Goal: Find specific page/section: Find specific page/section

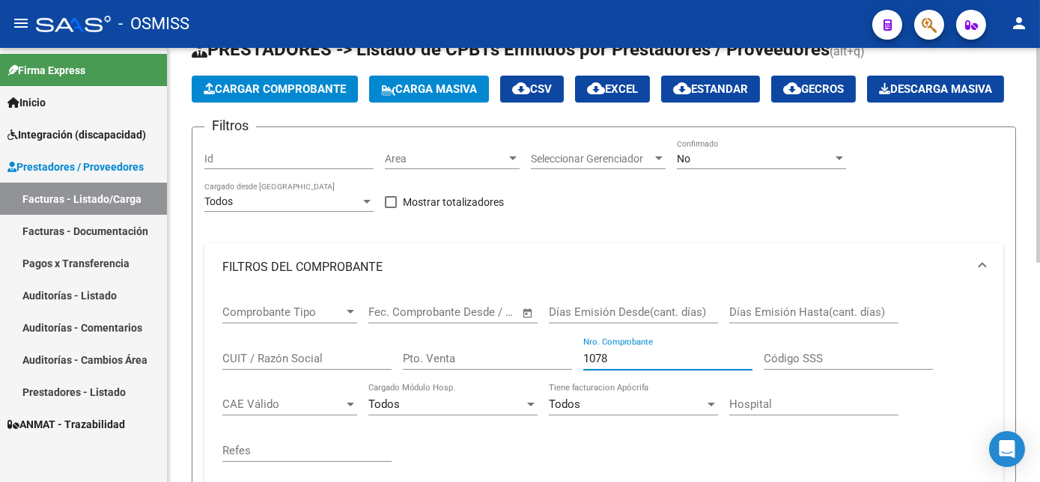
scroll to position [16, 0]
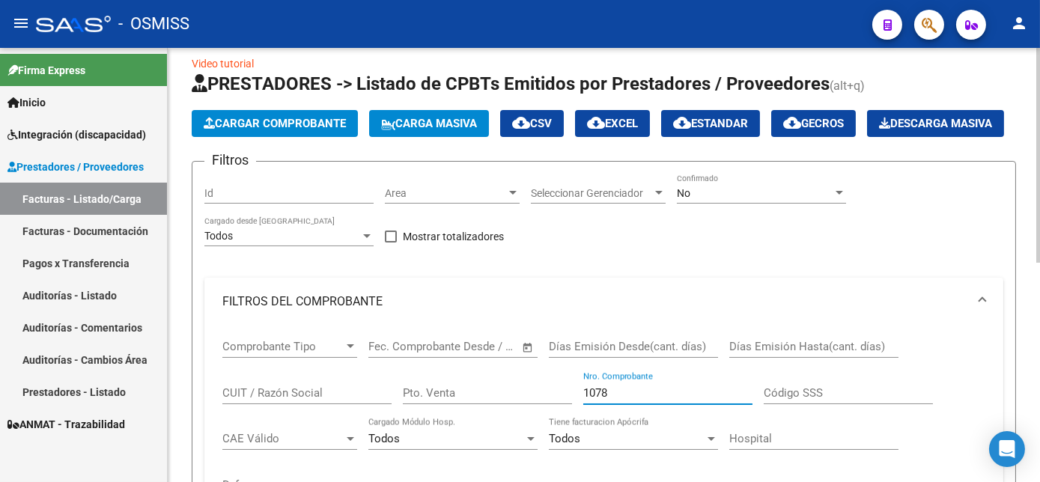
click at [1038, 165] on div at bounding box center [1038, 164] width 4 height 215
type input "1"
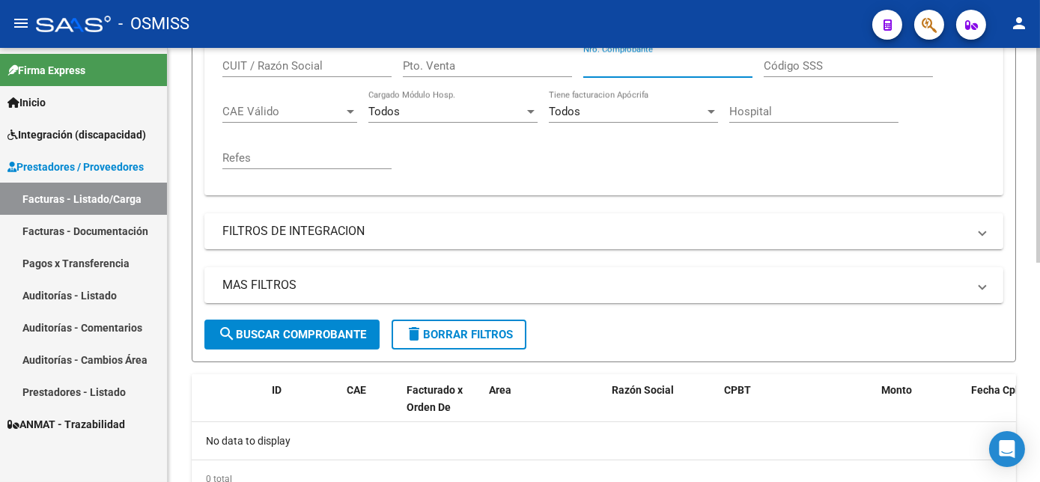
scroll to position [445, 0]
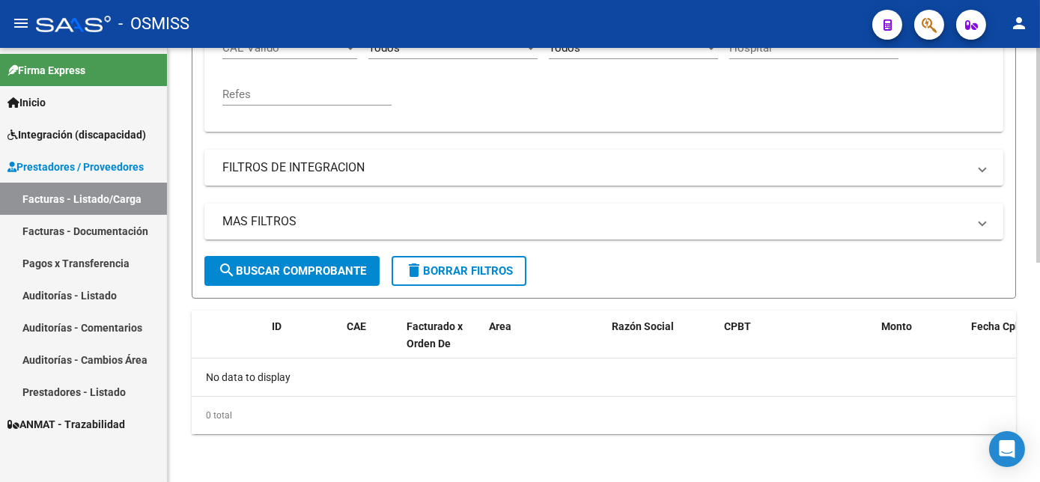
click at [1039, 481] on html "menu - OSMISS person Firma Express Inicio Instructivos Contacto OS Integración …" at bounding box center [520, 241] width 1040 height 482
click at [504, 272] on span "delete Borrar Filtros" at bounding box center [459, 270] width 108 height 13
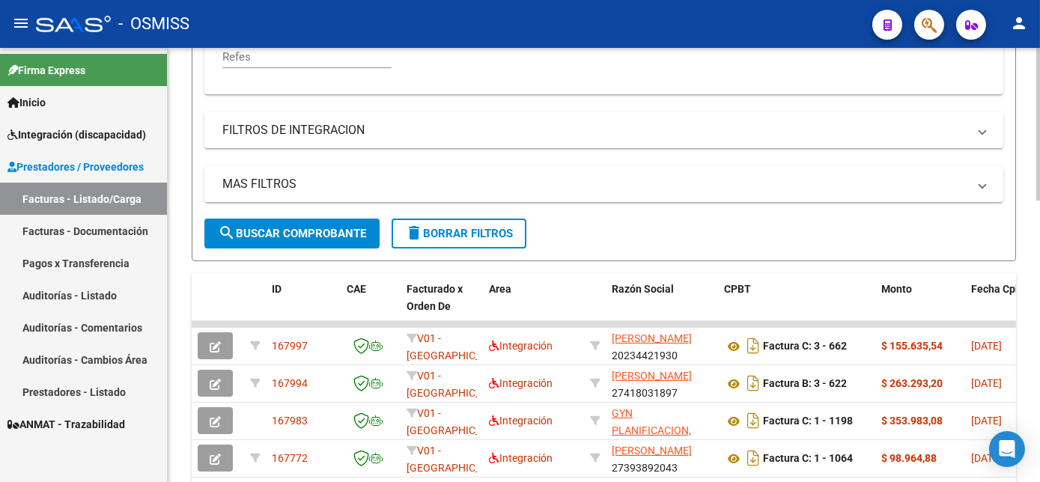
click at [315, 240] on span "search Buscar Comprobante" at bounding box center [292, 233] width 148 height 13
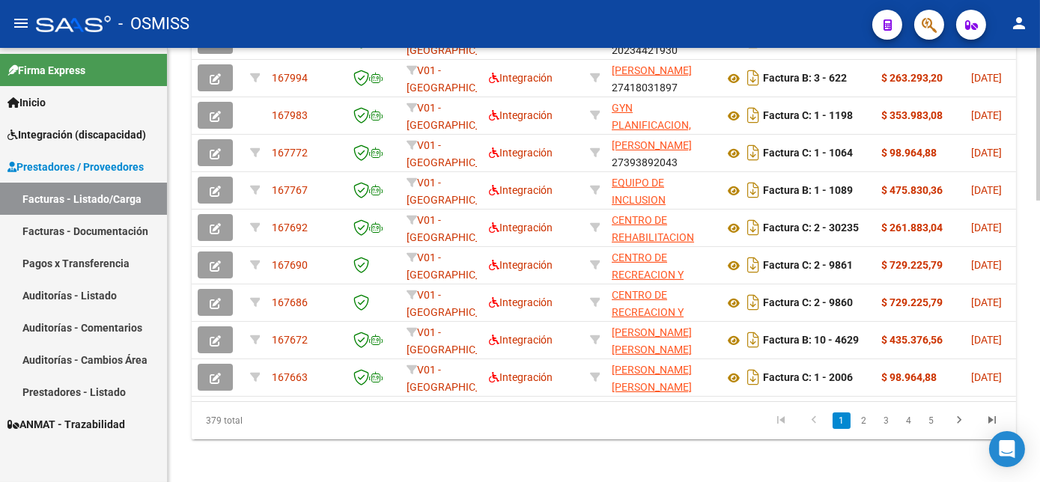
scroll to position [751, 0]
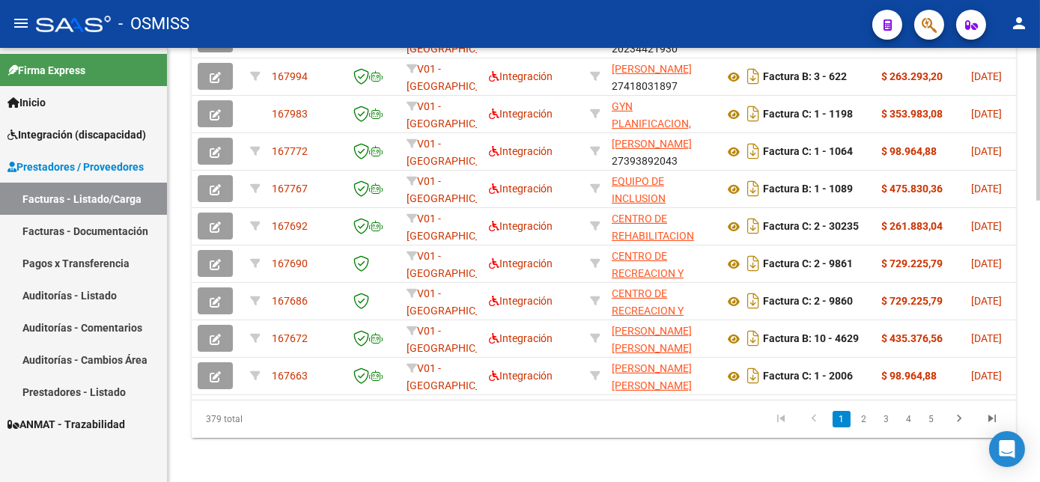
click at [1039, 403] on html "menu - OSMISS person Firma Express Inicio Instructivos Contacto OS Integración …" at bounding box center [520, 241] width 1040 height 482
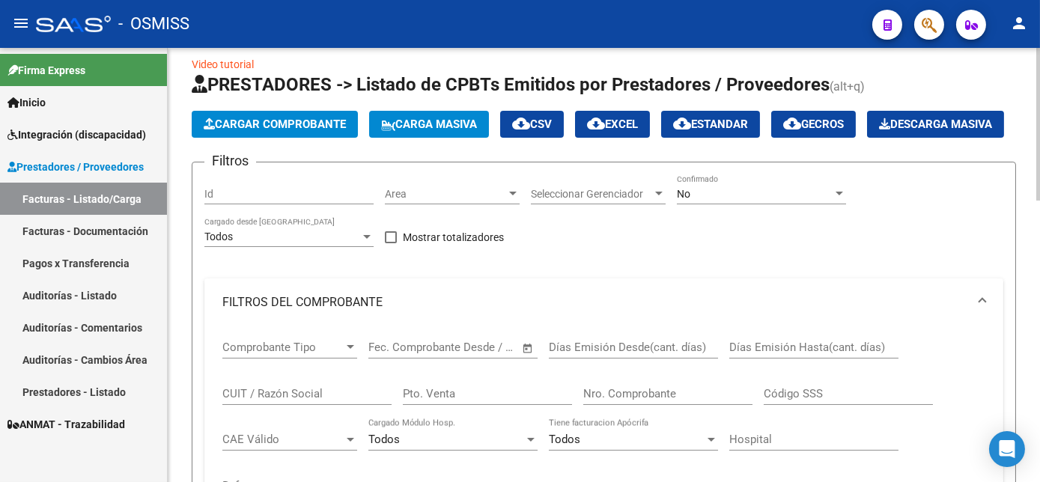
scroll to position [17, 0]
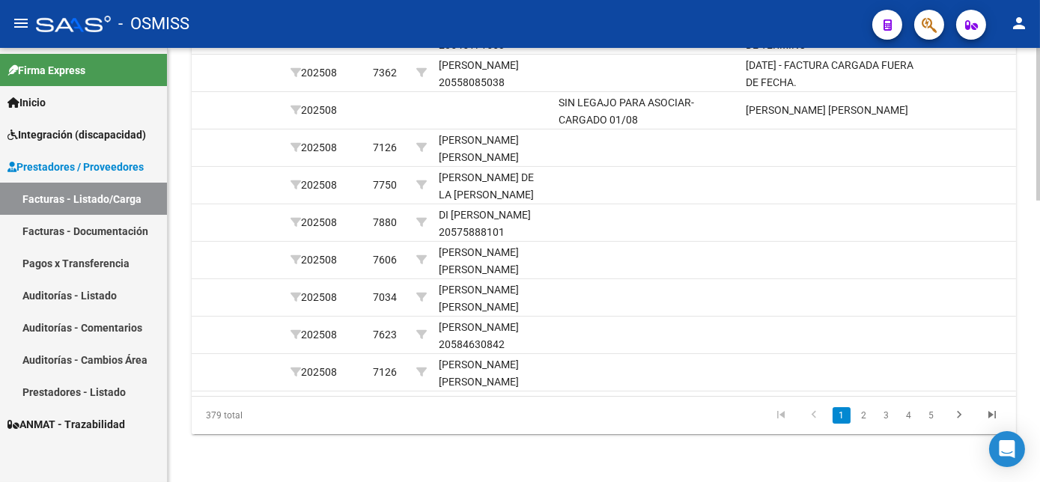
scroll to position [754, 0]
click at [864, 424] on link "2" at bounding box center [864, 416] width 18 height 16
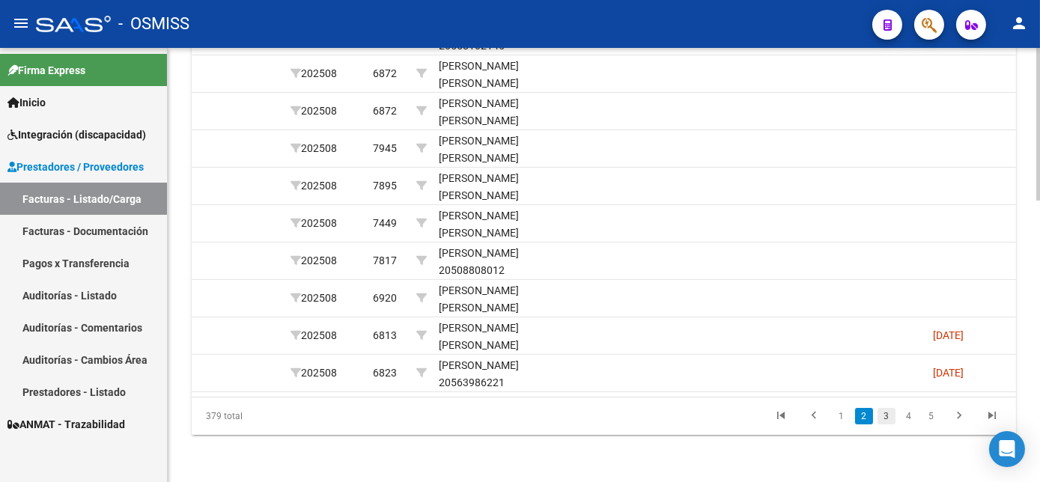
click at [884, 424] on link "3" at bounding box center [886, 416] width 18 height 16
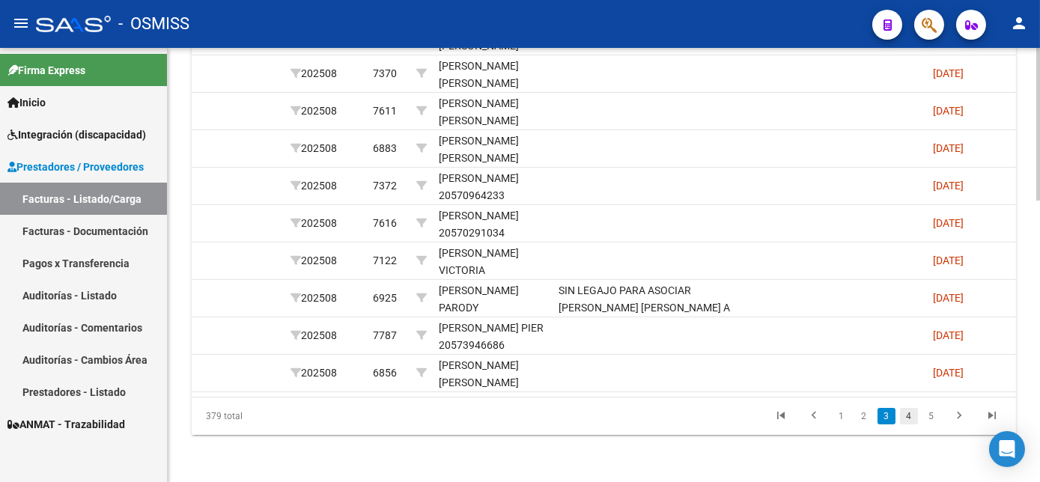
click at [912, 424] on link "4" at bounding box center [909, 416] width 18 height 16
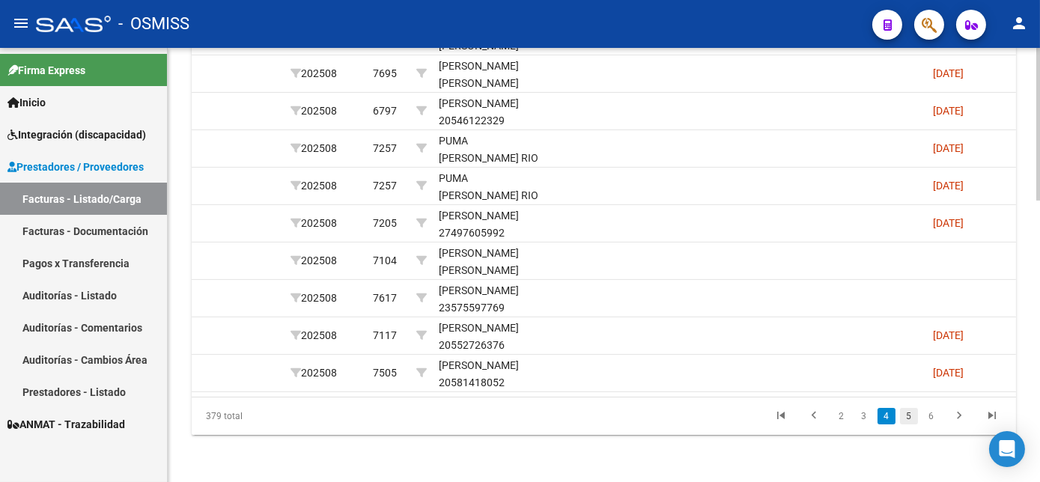
click at [907, 424] on link "5" at bounding box center [909, 416] width 18 height 16
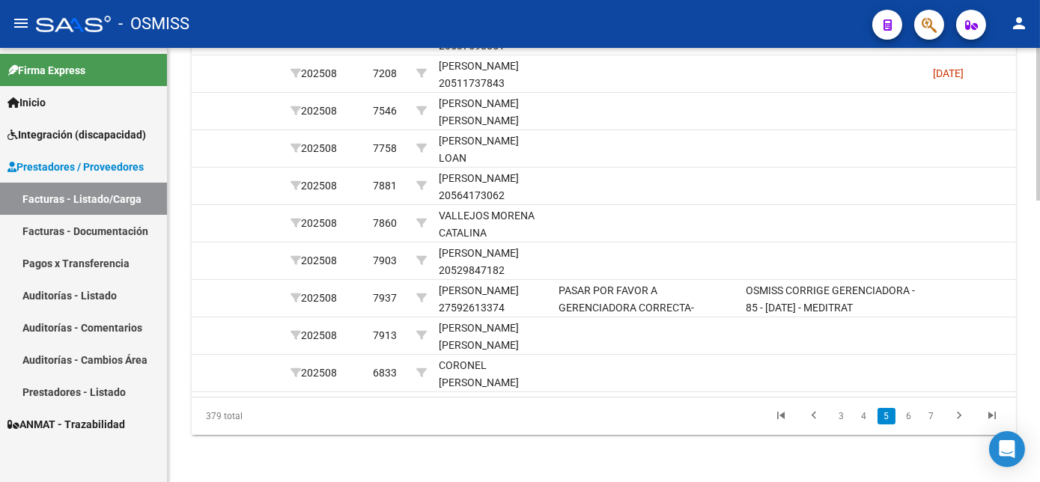
click at [907, 424] on link "6" at bounding box center [909, 416] width 18 height 16
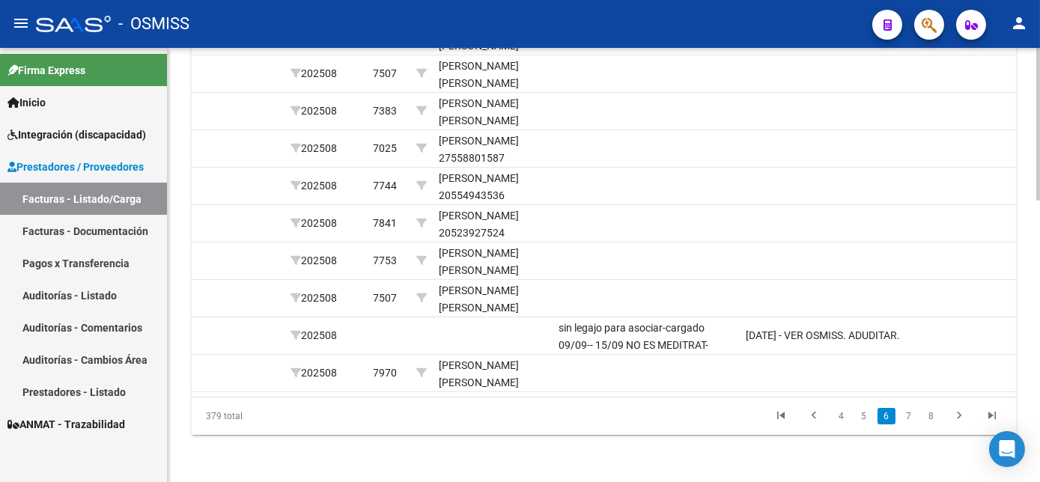
click at [907, 424] on link "7" at bounding box center [909, 416] width 18 height 16
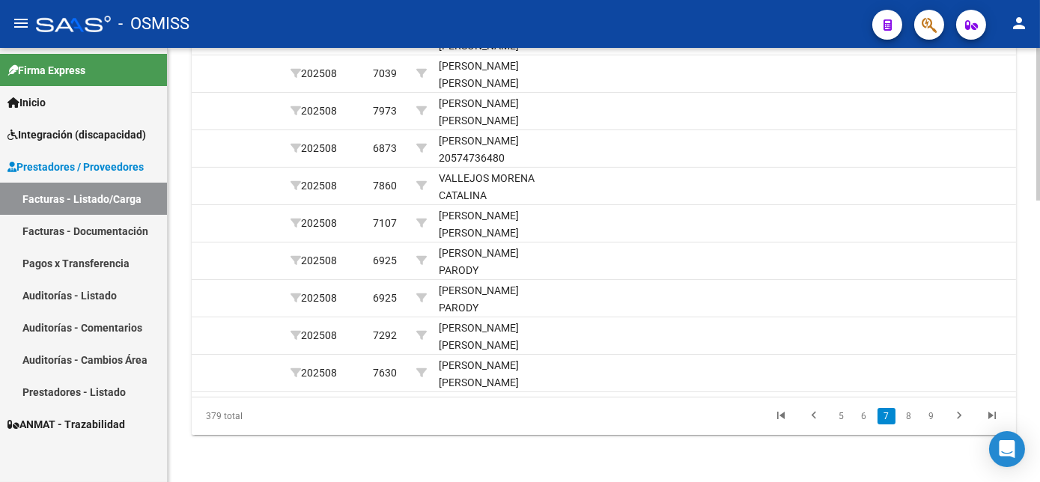
click at [907, 424] on link "8" at bounding box center [909, 416] width 18 height 16
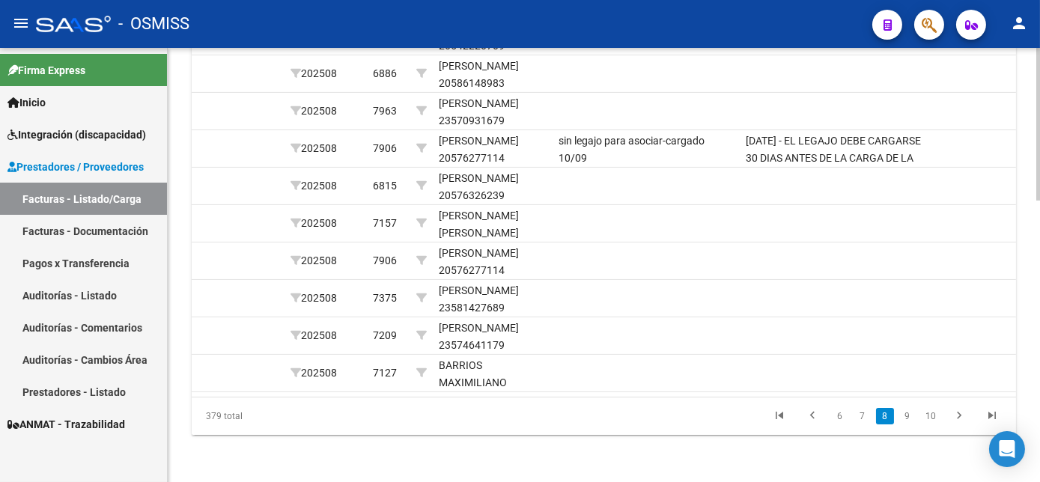
click at [907, 424] on link "9" at bounding box center [907, 416] width 18 height 16
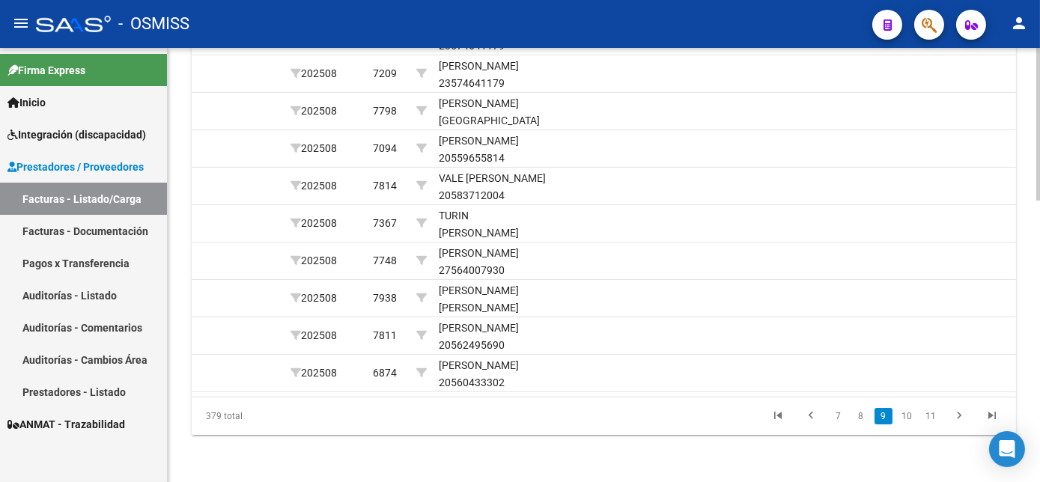
click at [907, 424] on link "10" at bounding box center [906, 416] width 19 height 16
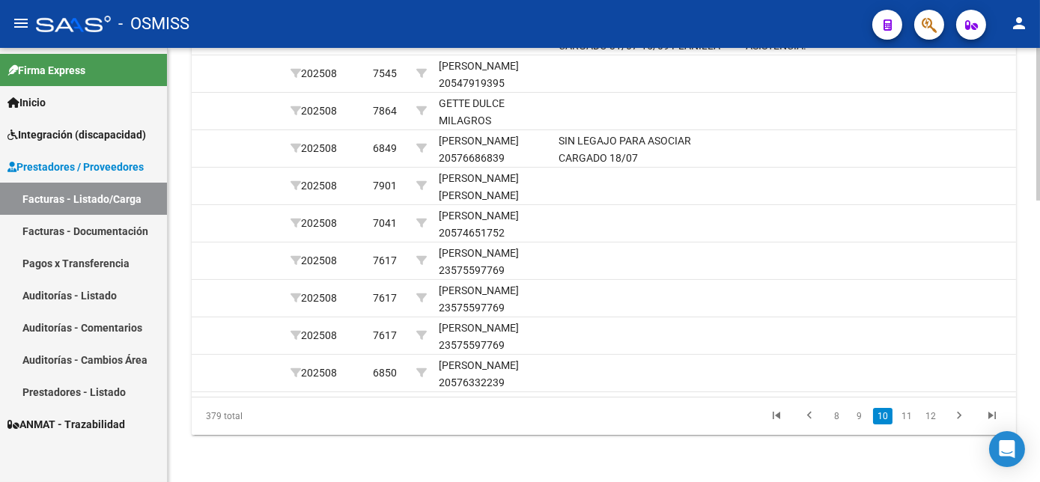
click at [907, 424] on link "11" at bounding box center [906, 416] width 19 height 16
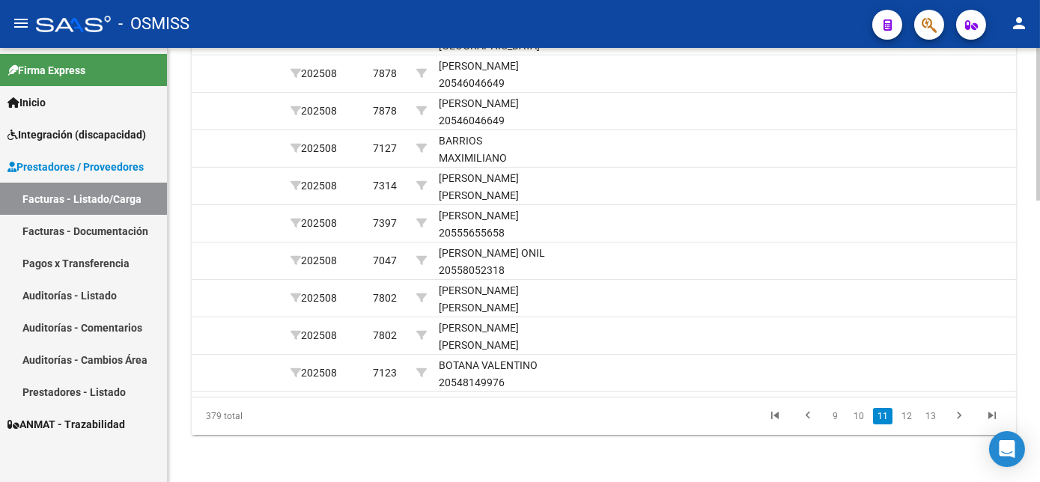
click at [907, 424] on link "12" at bounding box center [906, 416] width 19 height 16
click at [907, 424] on link "13" at bounding box center [906, 416] width 19 height 16
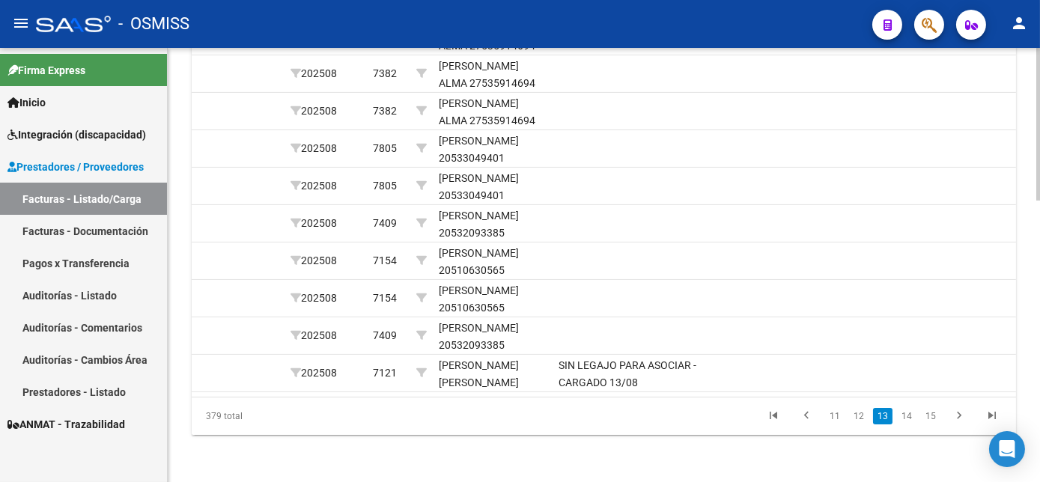
click at [907, 424] on link "14" at bounding box center [906, 416] width 19 height 16
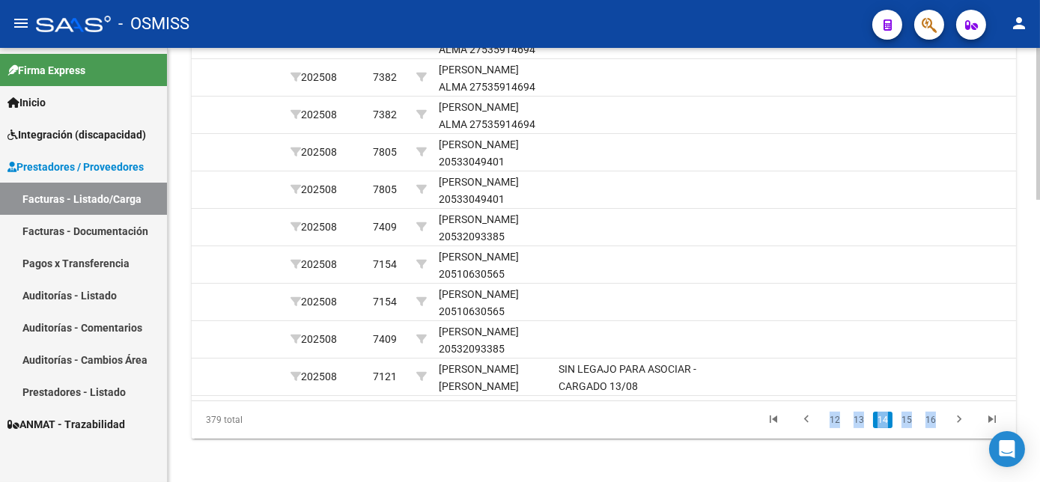
click at [907, 439] on div "379 total 12 13 14 15 16" at bounding box center [604, 419] width 824 height 37
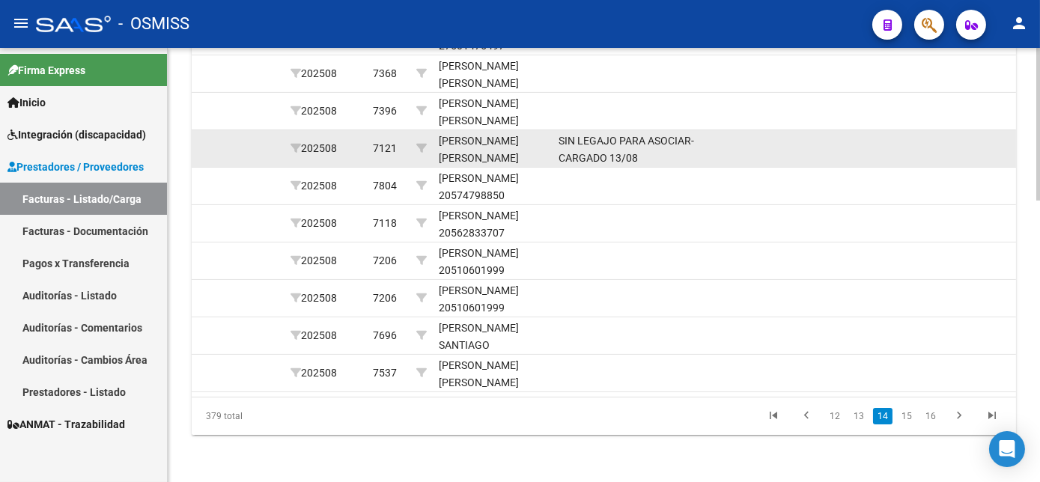
click at [842, 167] on datatable-body-cell at bounding box center [832, 148] width 187 height 37
